Goal: Find contact information: Find contact information

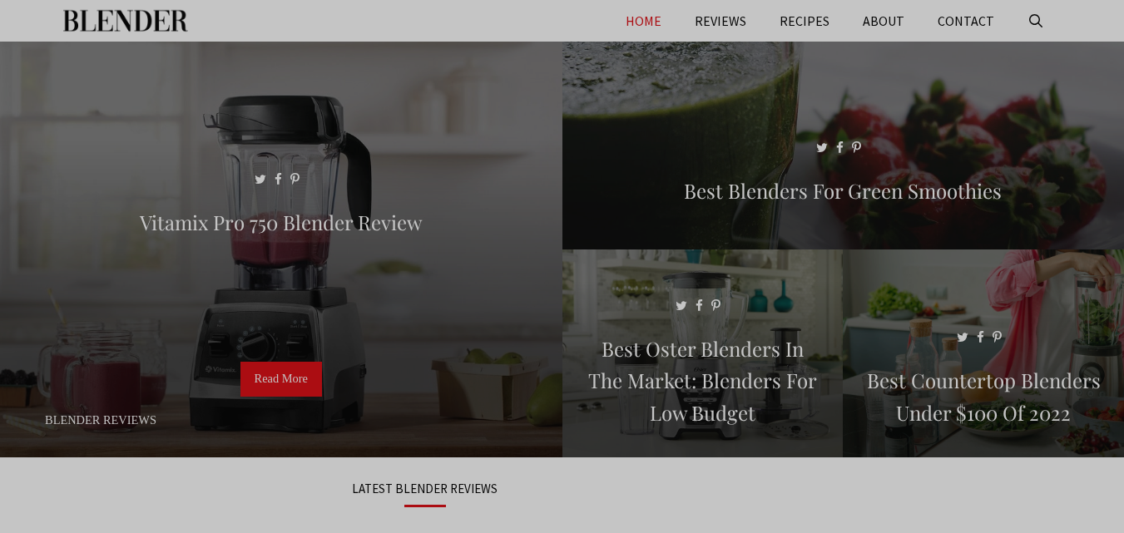
drag, startPoint x: 1136, startPoint y: 247, endPoint x: 1136, endPoint y: 83, distance: 163.9
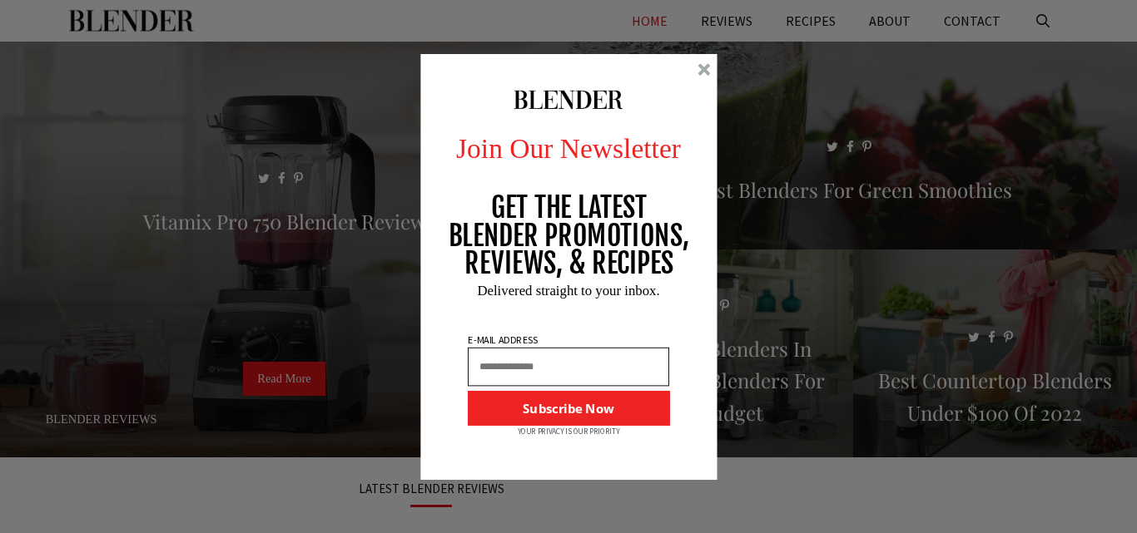
click at [700, 72] on div at bounding box center [703, 69] width 12 height 12
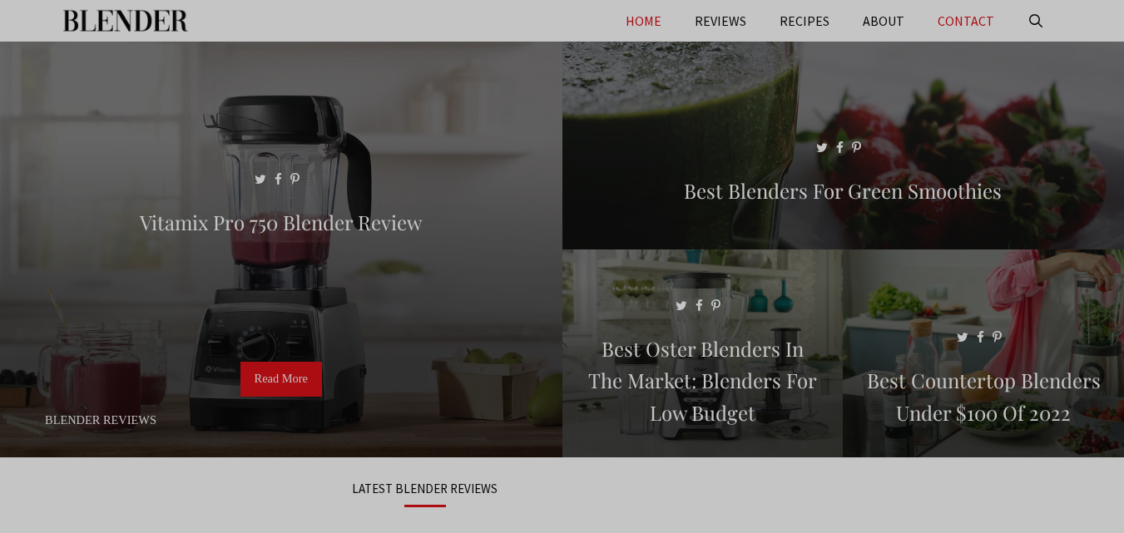
click at [964, 24] on link "CONTACT" at bounding box center [966, 21] width 90 height 42
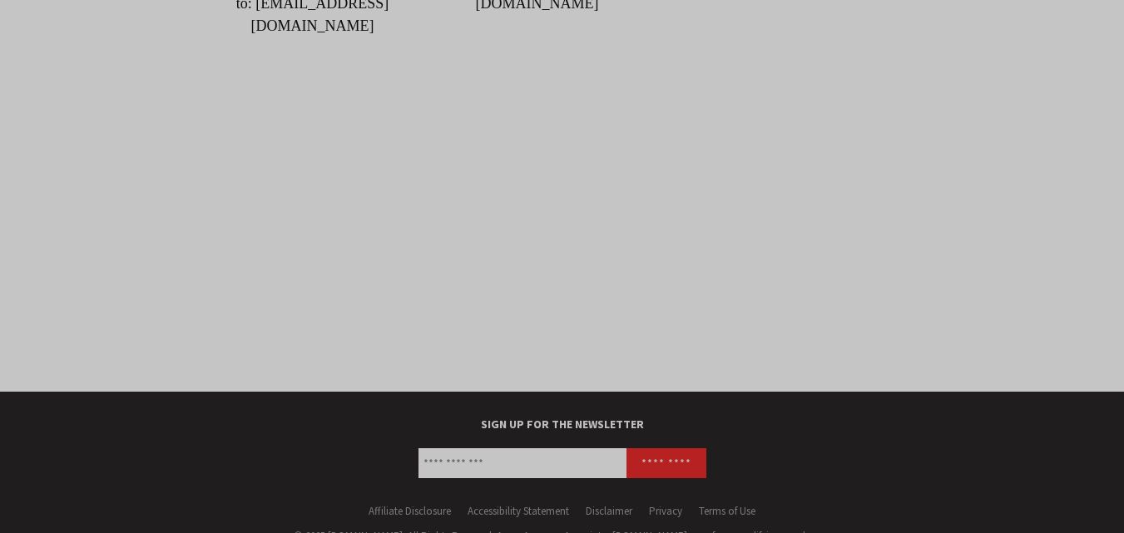
scroll to position [399, 0]
